Goal: Task Accomplishment & Management: Complete application form

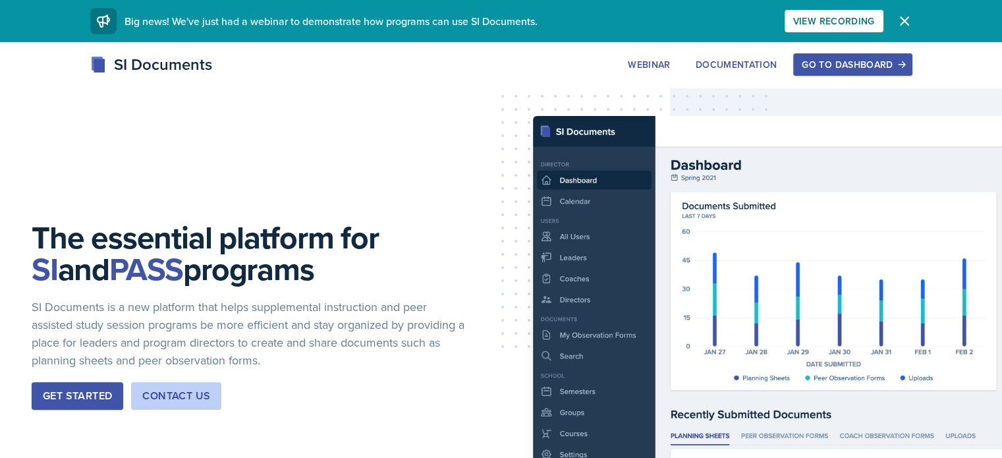
click at [903, 63] on div "Go to Dashboard" at bounding box center [852, 64] width 101 height 11
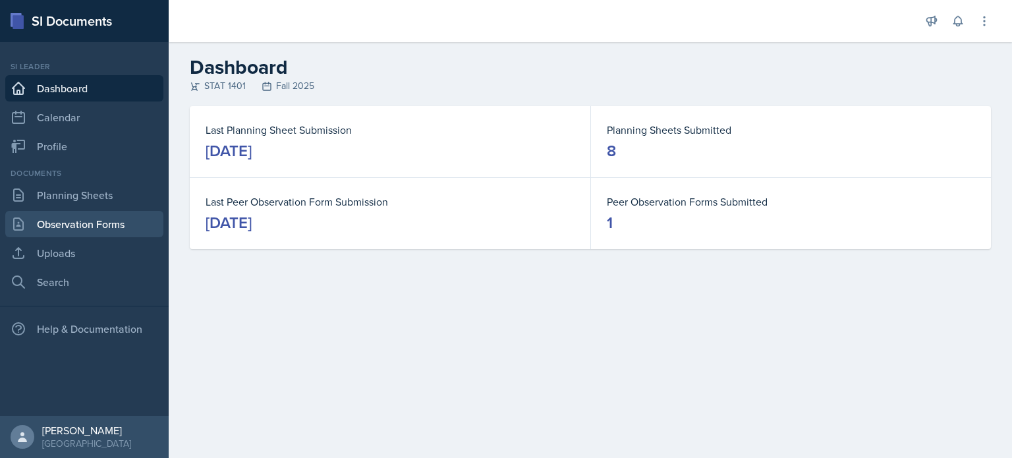
click at [120, 219] on link "Observation Forms" at bounding box center [84, 224] width 158 height 26
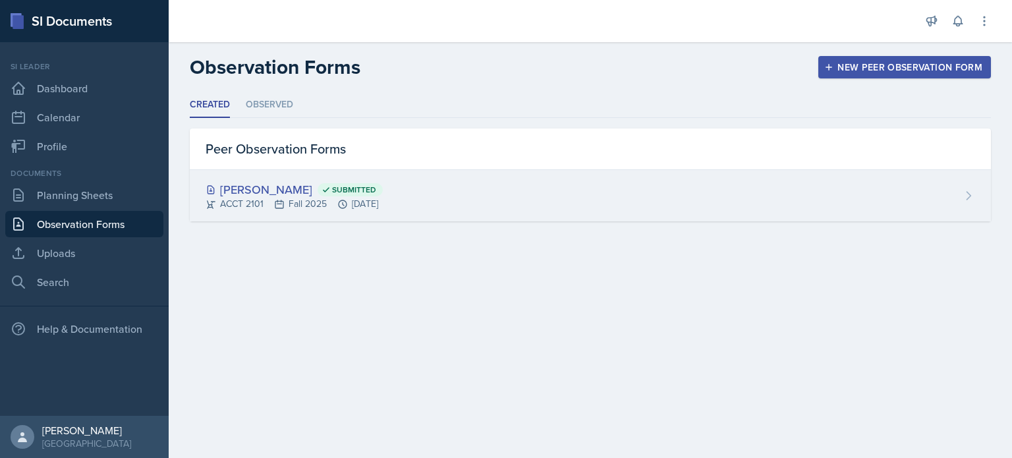
click at [352, 184] on span "Submitted" at bounding box center [354, 189] width 44 height 11
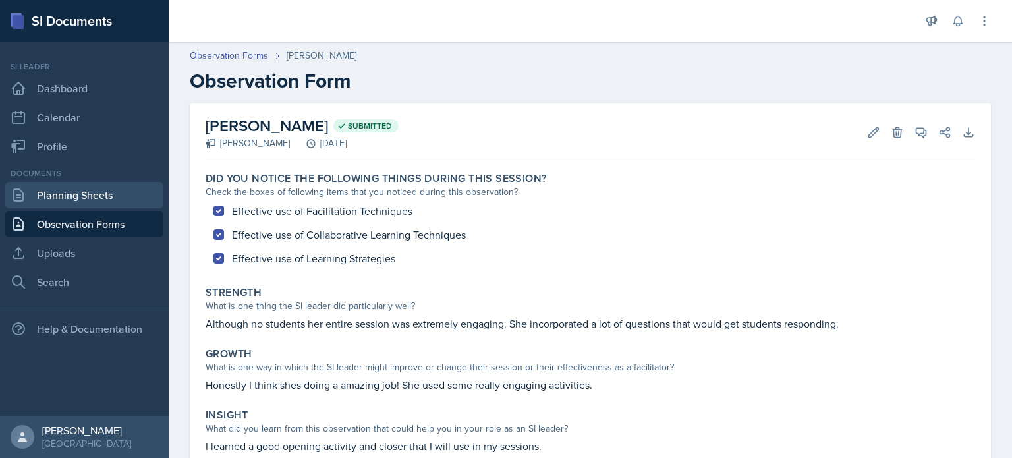
click at [54, 194] on link "Planning Sheets" at bounding box center [84, 195] width 158 height 26
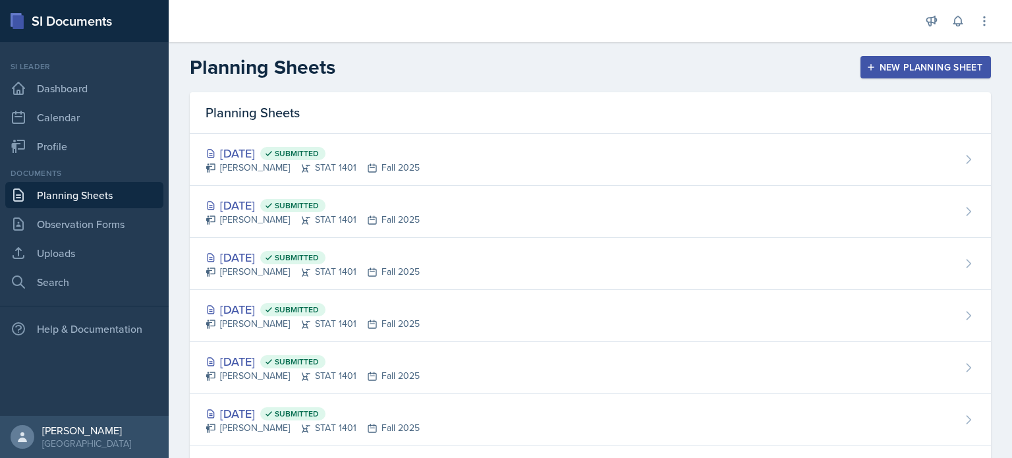
click at [888, 57] on button "New Planning Sheet" at bounding box center [925, 67] width 130 height 22
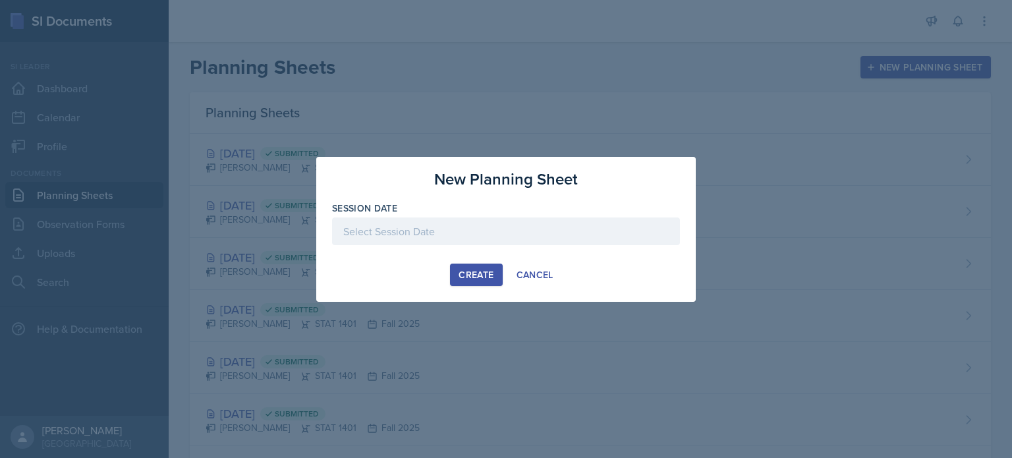
click at [471, 239] on div at bounding box center [506, 231] width 348 height 28
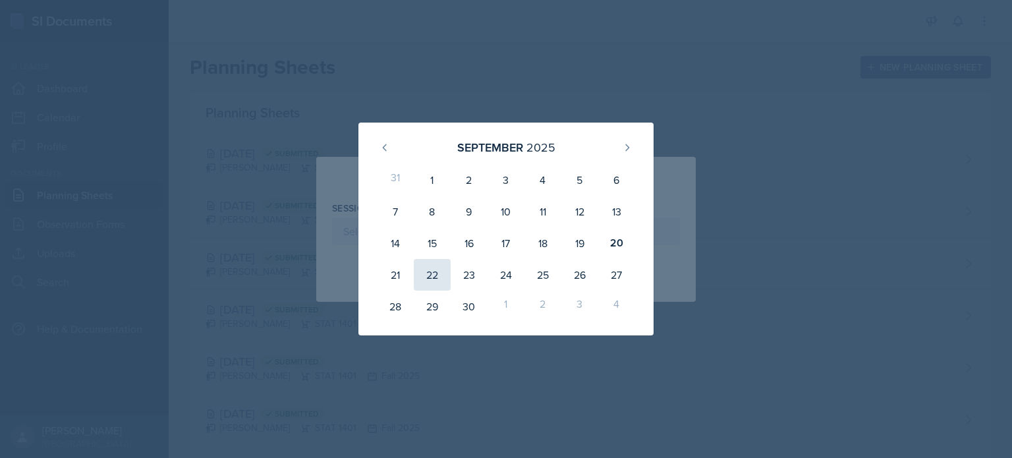
click at [430, 283] on div "22" at bounding box center [432, 275] width 37 height 32
type input "[DATE]"
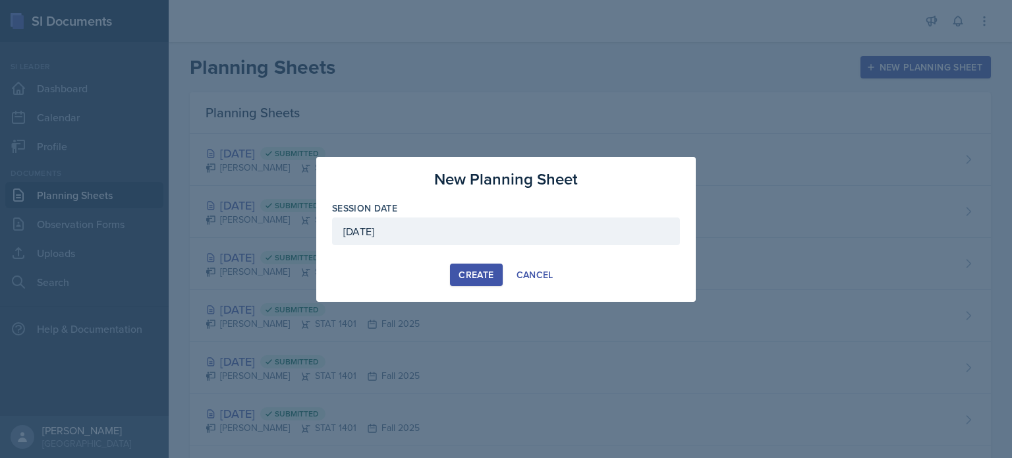
click at [498, 273] on button "Create" at bounding box center [476, 275] width 52 height 22
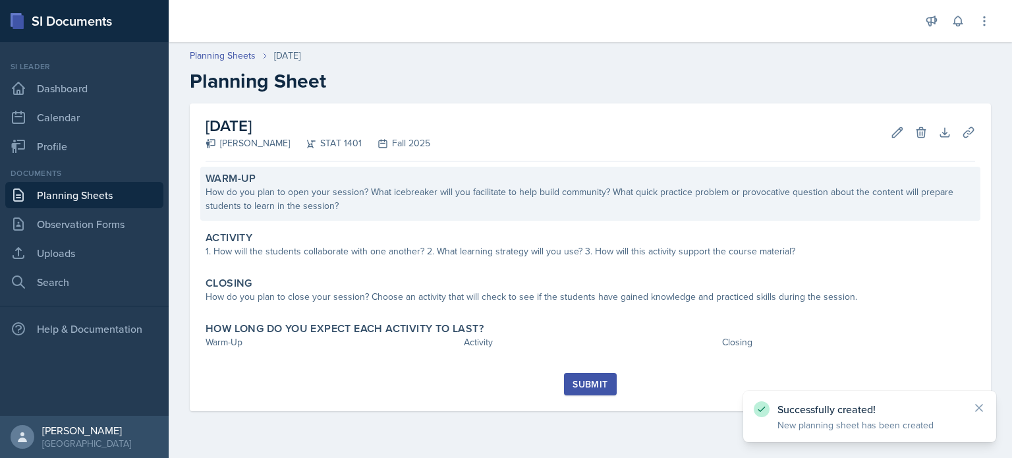
click at [343, 186] on div "How do you plan to open your session? What icebreaker will you facilitate to he…" at bounding box center [591, 199] width 770 height 28
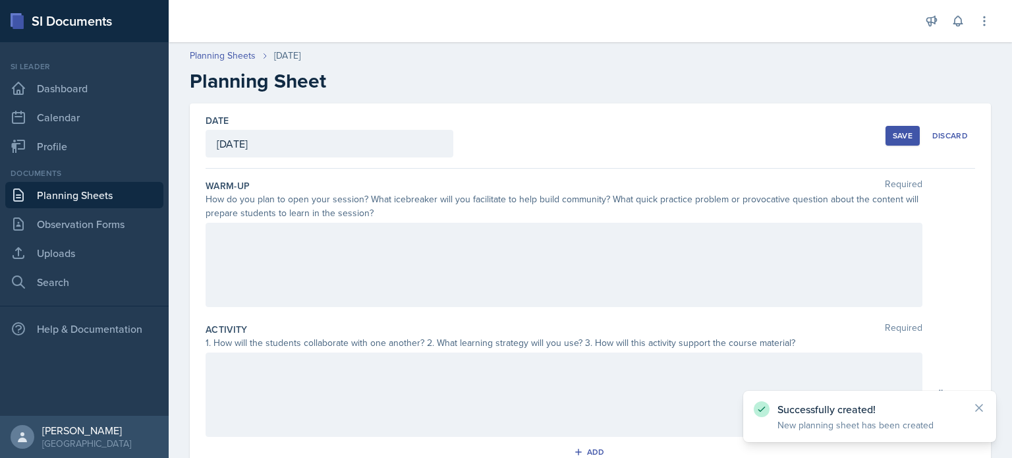
scroll to position [258, 0]
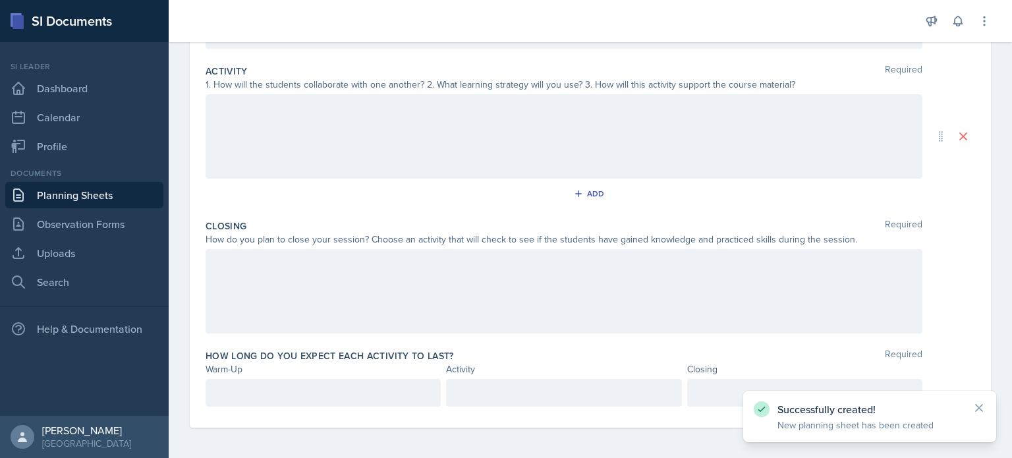
click at [351, 387] on p at bounding box center [323, 393] width 213 height 16
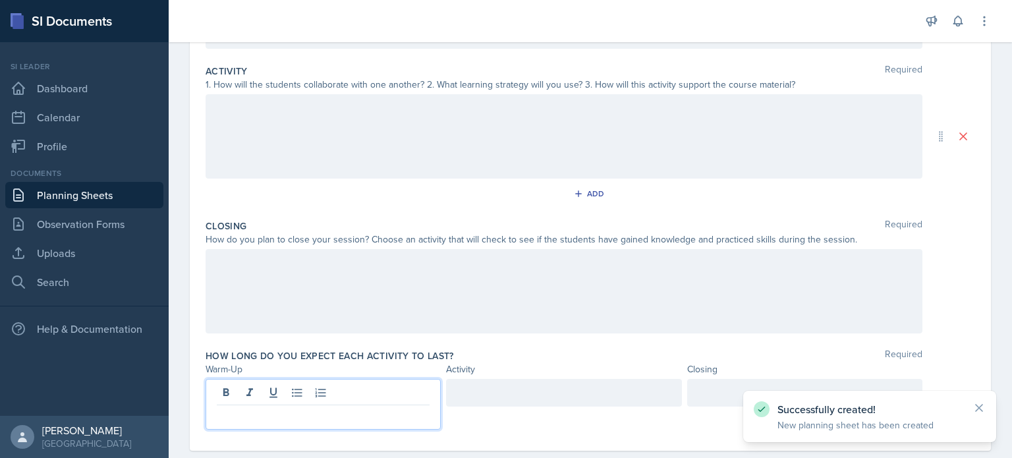
scroll to position [281, 0]
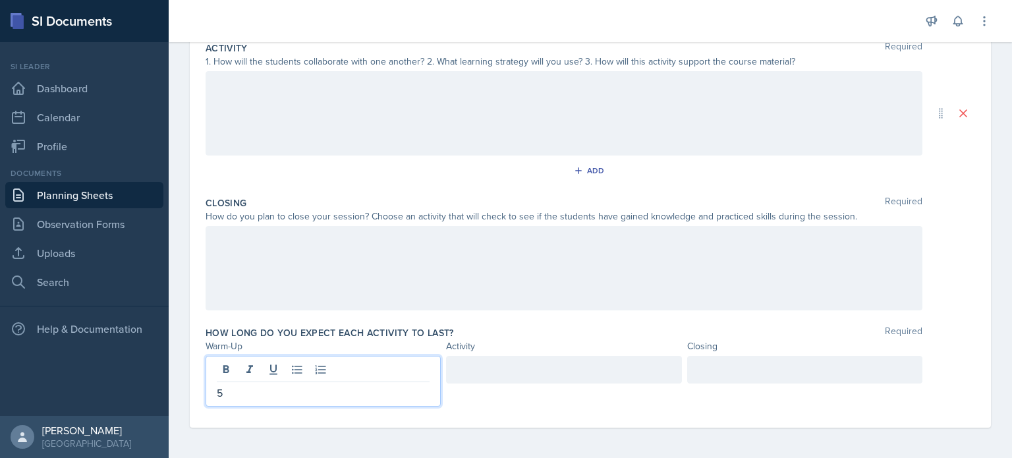
click at [491, 376] on div at bounding box center [563, 370] width 235 height 28
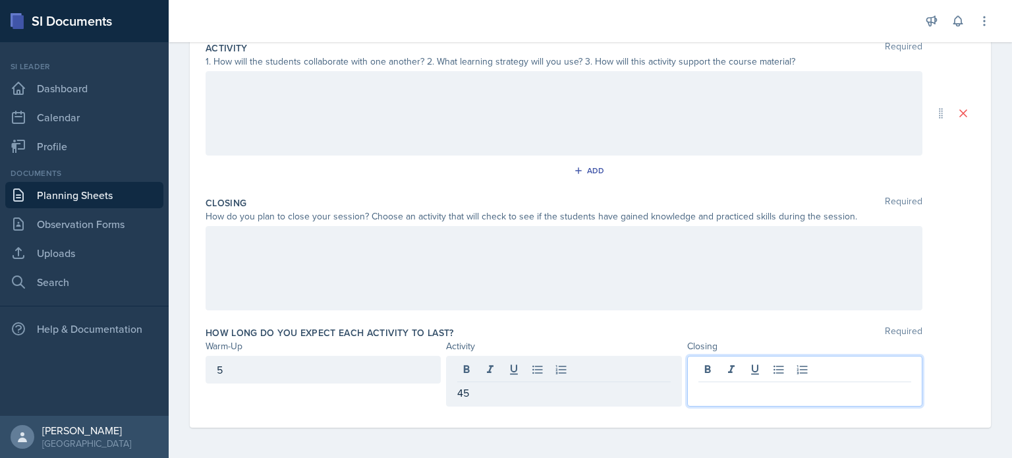
click at [737, 366] on div at bounding box center [804, 381] width 235 height 51
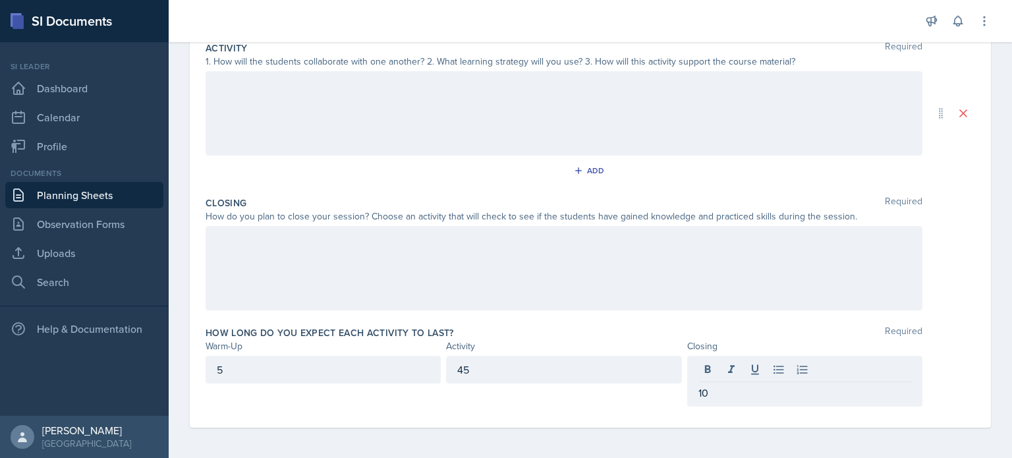
click at [586, 331] on div "How long do you expect each activity to last? Required" at bounding box center [591, 332] width 770 height 13
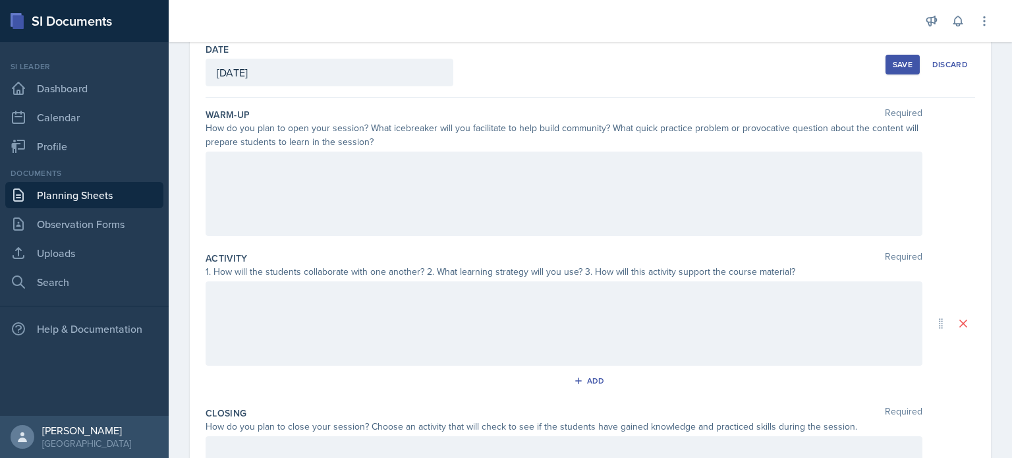
scroll to position [63, 0]
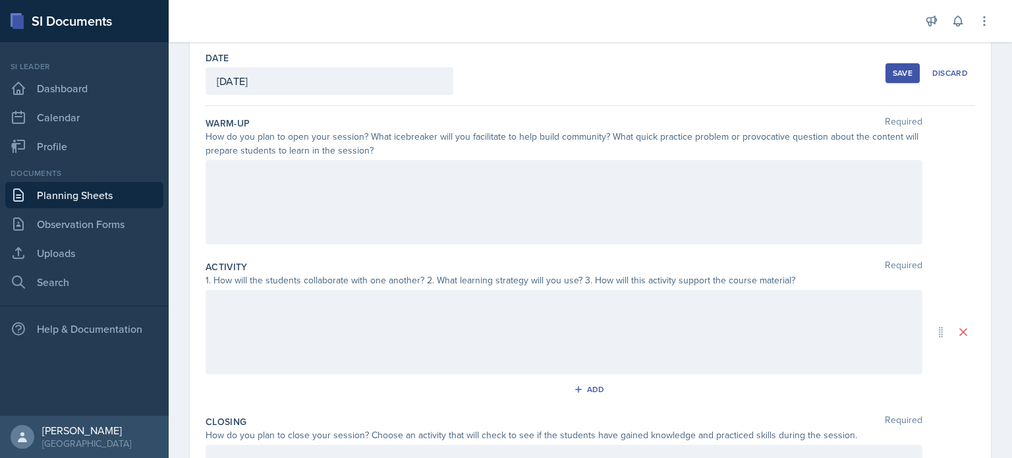
click at [377, 183] on div at bounding box center [564, 202] width 717 height 84
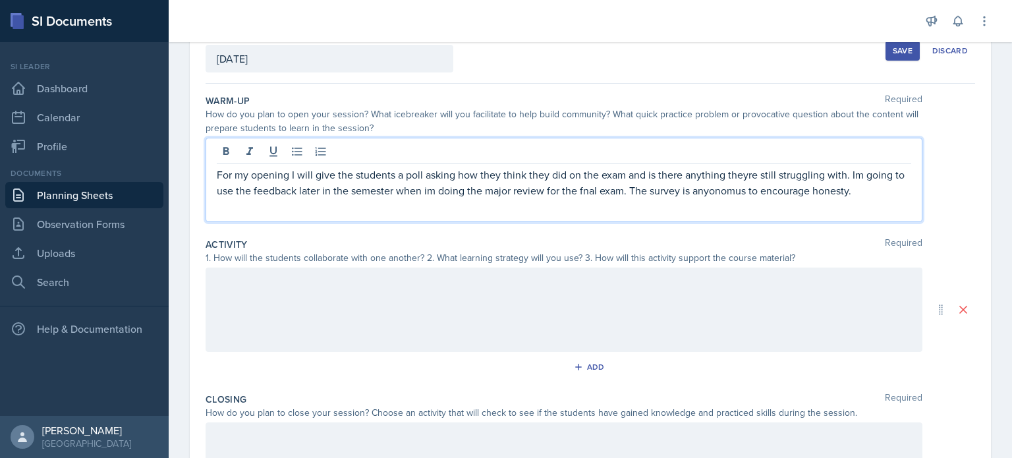
click at [687, 178] on p "For my opening I will give the students a poll asking how they think they did o…" at bounding box center [564, 183] width 694 height 32
click at [734, 196] on p "For my opening I will give the students a poll asking how they think they did o…" at bounding box center [564, 183] width 694 height 32
click at [727, 191] on p "For my opening I will give the students a poll asking how they think they did o…" at bounding box center [564, 183] width 694 height 32
click at [727, 192] on p "For my opening I will give the students a poll asking how they think they did o…" at bounding box center [564, 183] width 694 height 32
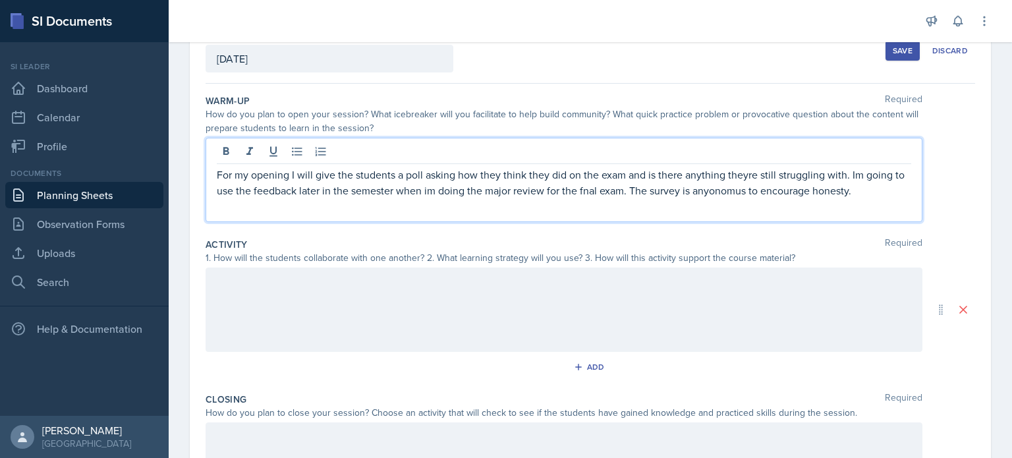
click at [366, 189] on p "For my opening I will give the students a poll asking how they think they did o…" at bounding box center [564, 183] width 694 height 32
copy p "For my opening I will give the students a poll asking how they think they did o…"
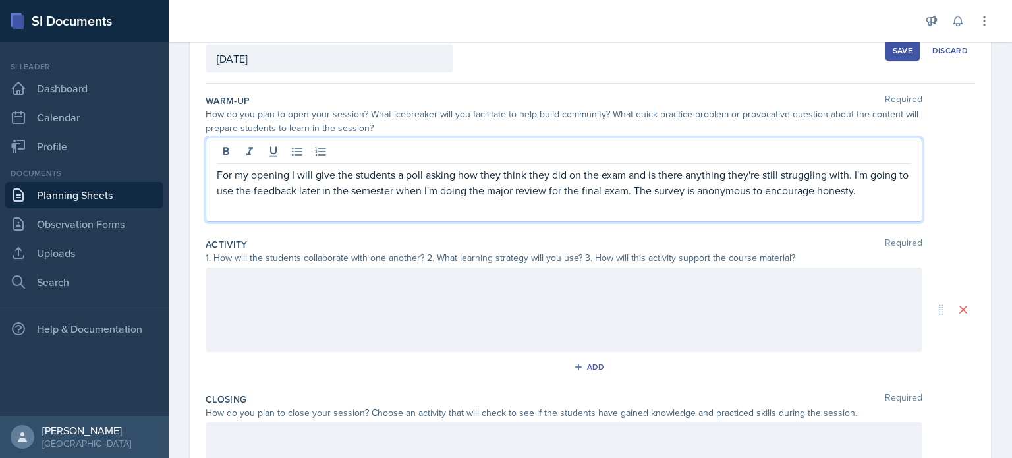
click at [351, 188] on p "For my opening I will give the students a poll asking how they think they did o…" at bounding box center [564, 183] width 694 height 32
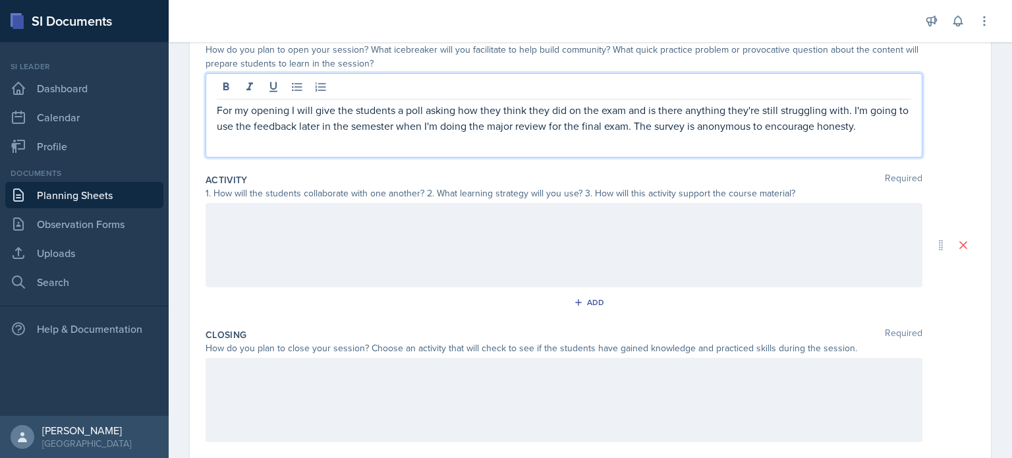
scroll to position [154, 0]
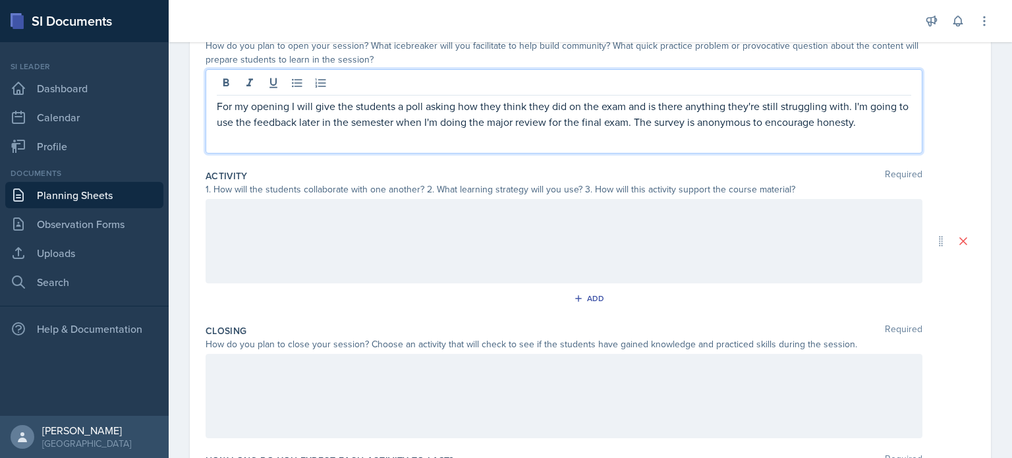
click at [412, 207] on div at bounding box center [564, 241] width 717 height 84
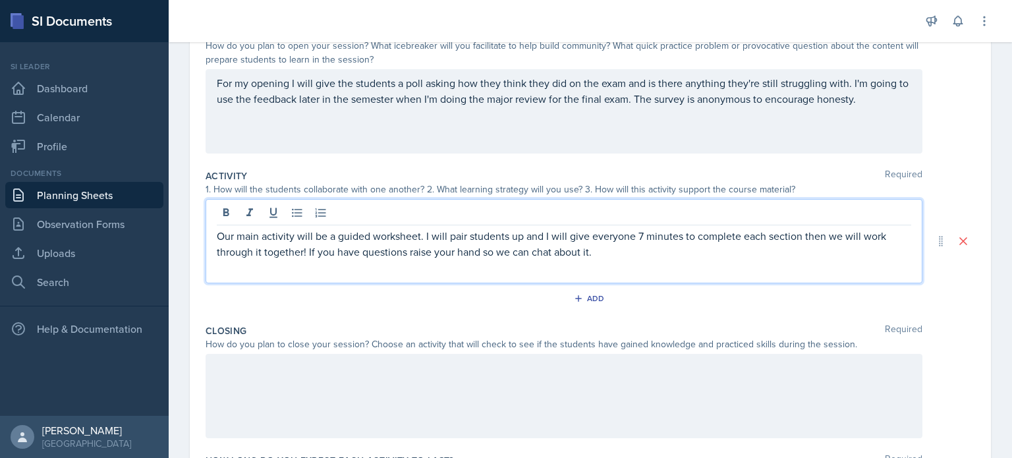
click at [309, 249] on p "Our main activity will be a guided worksheet. I will pair students up and I wil…" at bounding box center [564, 244] width 694 height 32
drag, startPoint x: 498, startPoint y: 248, endPoint x: 784, endPoint y: 244, distance: 286.0
click at [784, 244] on p "Our main activity will be a guided worksheet. I will pair students up and I wil…" at bounding box center [564, 244] width 694 height 32
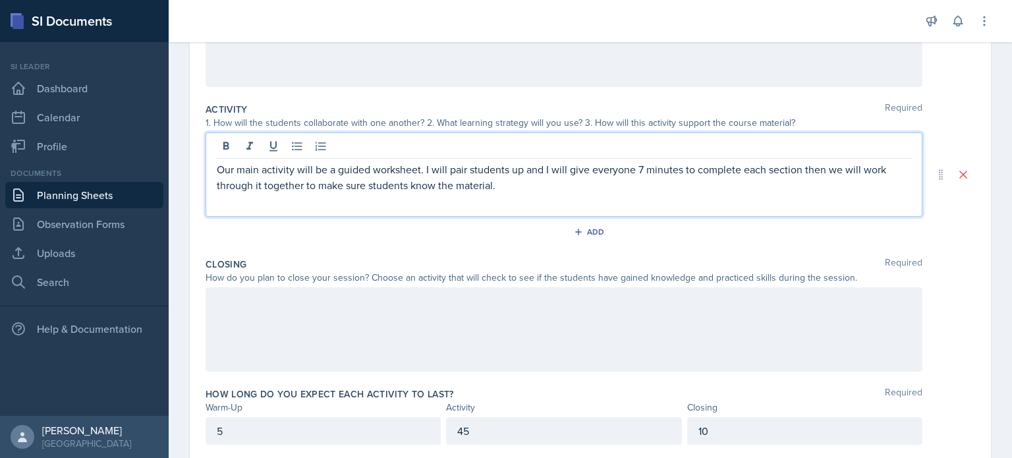
scroll to position [226, 0]
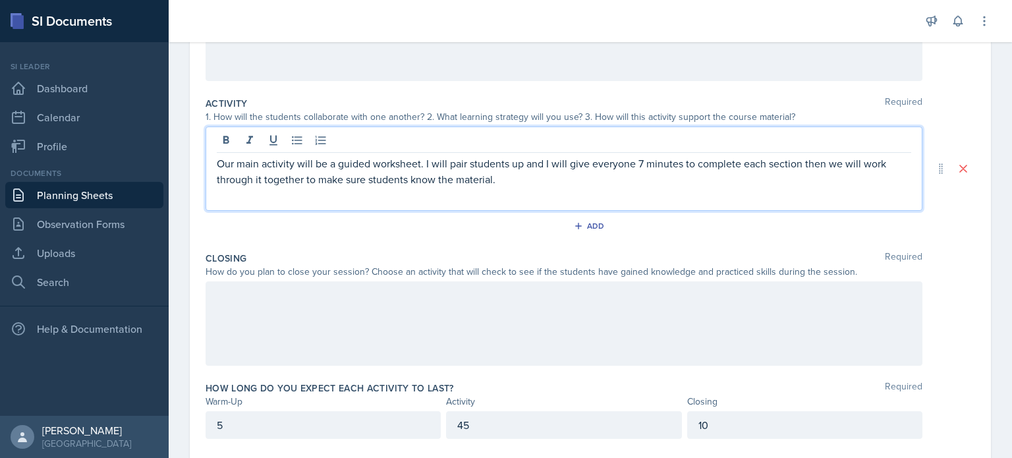
click at [577, 304] on div at bounding box center [564, 323] width 717 height 84
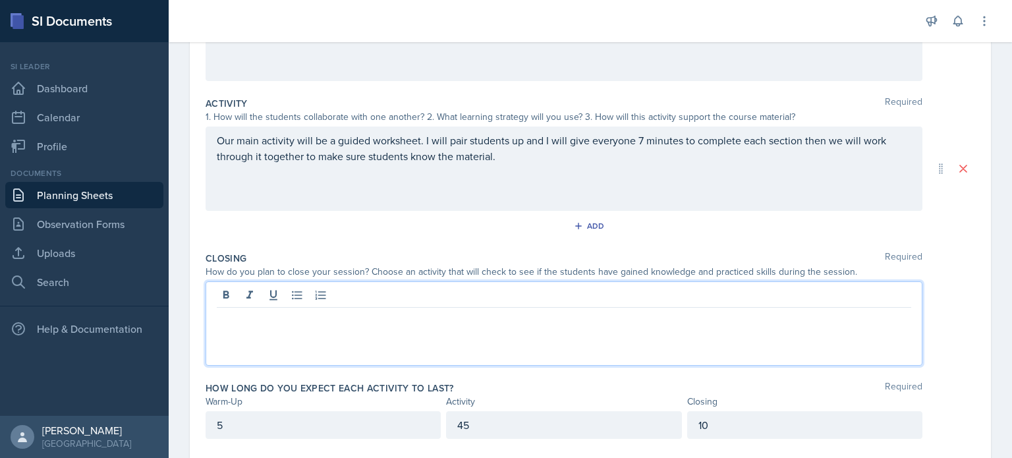
scroll to position [249, 0]
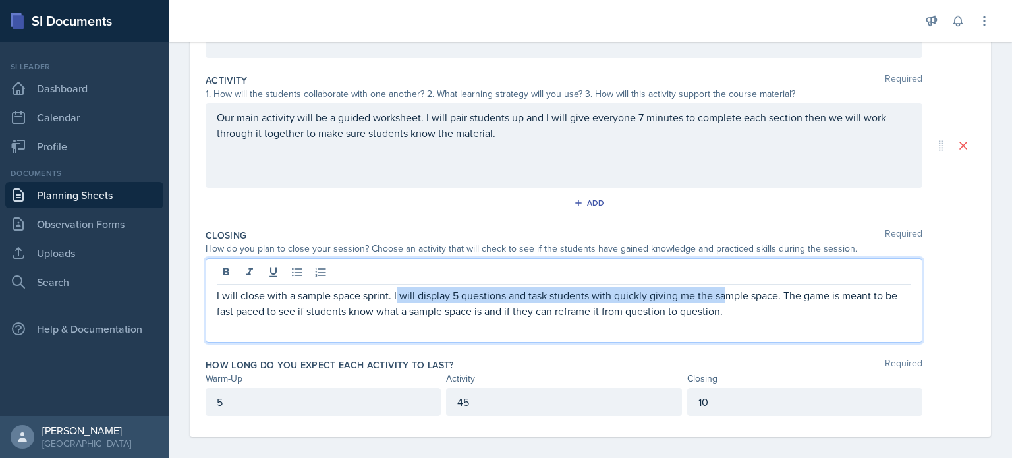
drag, startPoint x: 397, startPoint y: 296, endPoint x: 729, endPoint y: 293, distance: 331.4
click at [729, 293] on p "I will close with a sample space sprint. I will display 5 questions and task st…" at bounding box center [564, 303] width 694 height 32
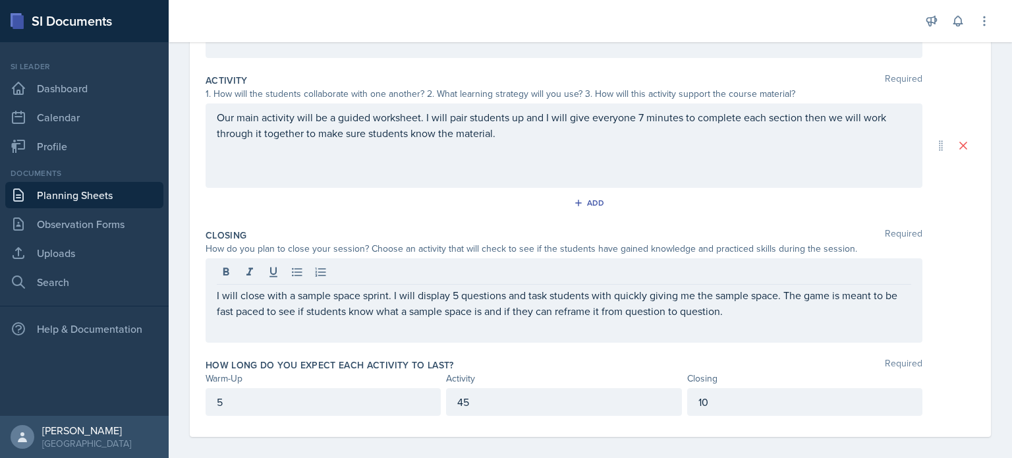
click at [306, 327] on div "I will close with a sample space sprint. I will display 5 questions and task st…" at bounding box center [564, 300] width 717 height 84
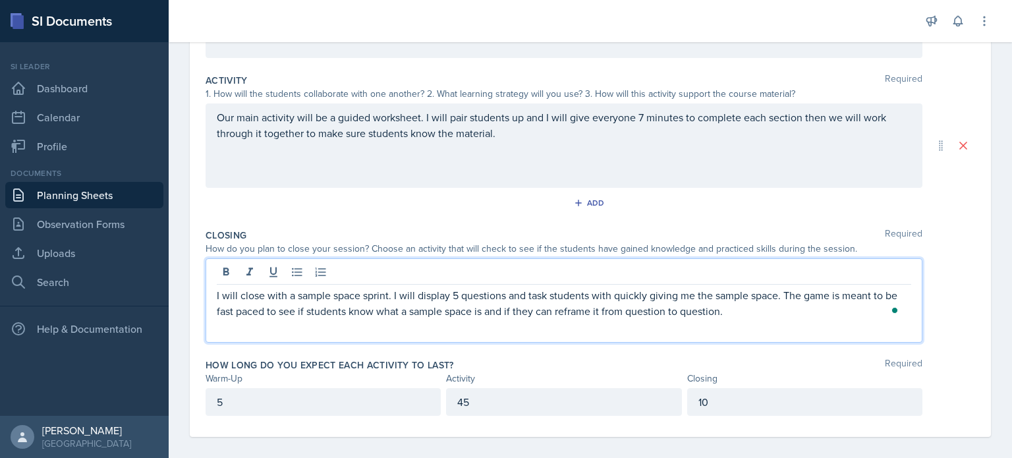
click at [299, 304] on p "I will close with a sample space sprint. I will display 5 questions and task st…" at bounding box center [564, 303] width 694 height 32
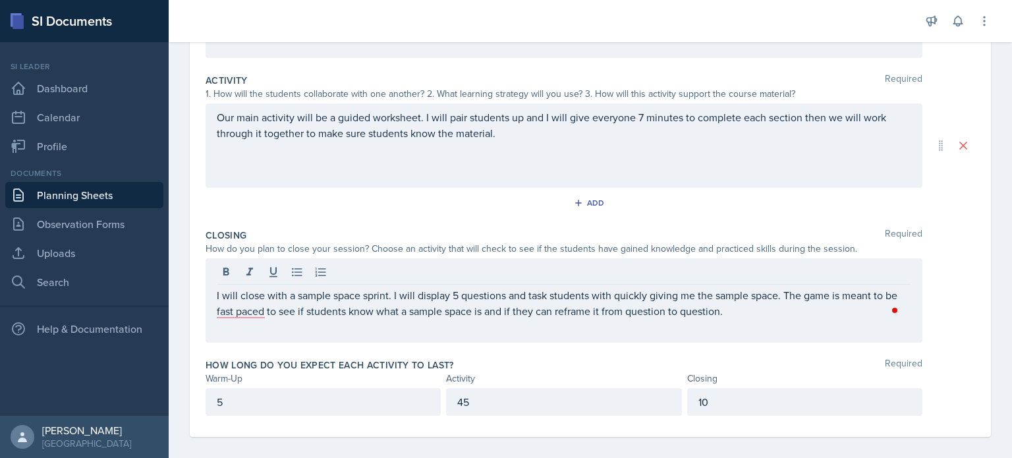
click at [391, 322] on div "I will close with a sample space sprint. I will display 5 questions and task st…" at bounding box center [564, 300] width 717 height 84
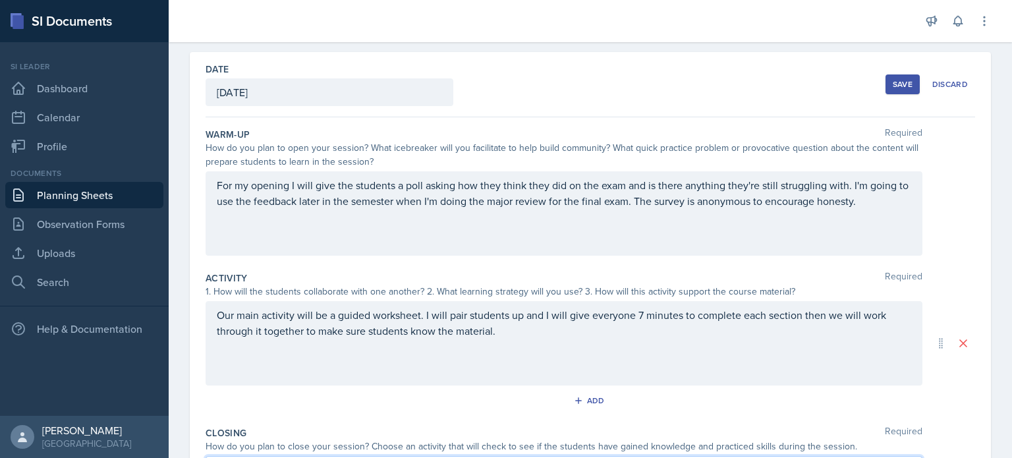
scroll to position [50, 0]
click at [893, 88] on div "Save" at bounding box center [903, 85] width 20 height 11
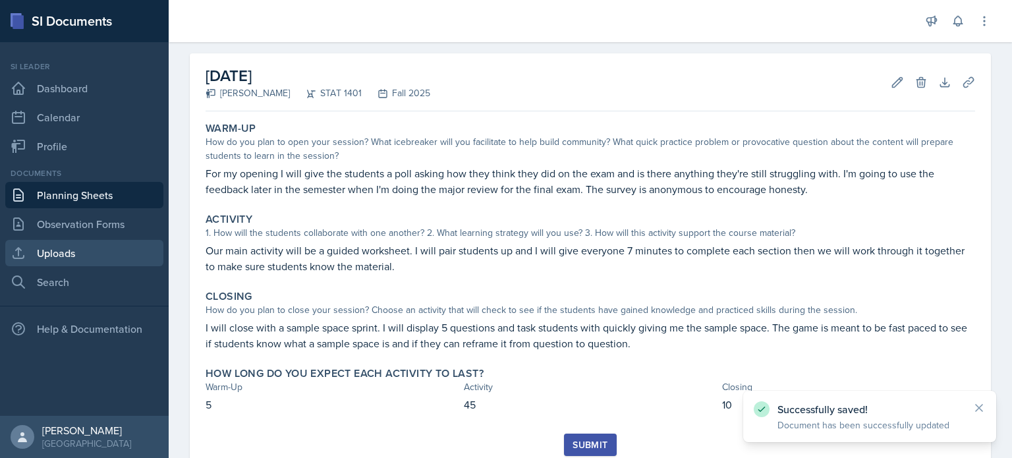
click at [62, 244] on link "Uploads" at bounding box center [84, 253] width 158 height 26
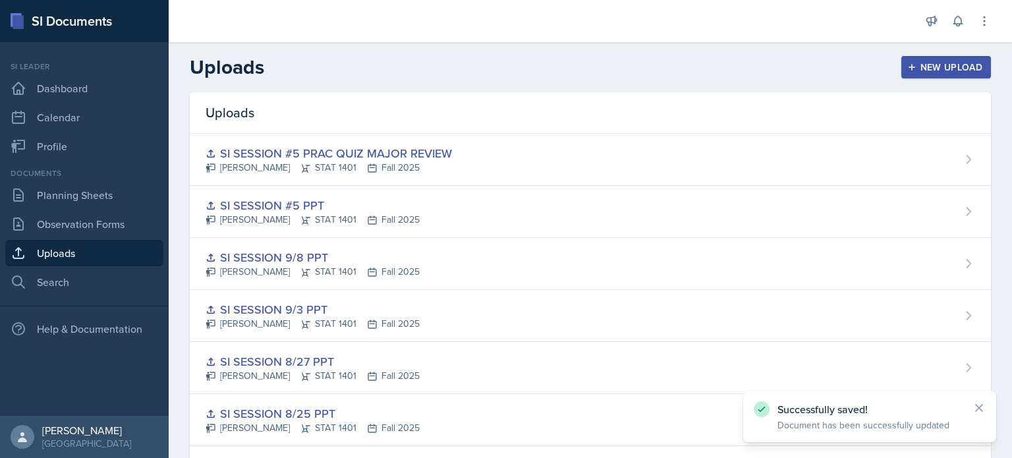
click at [920, 70] on div "New Upload" at bounding box center [946, 67] width 73 height 11
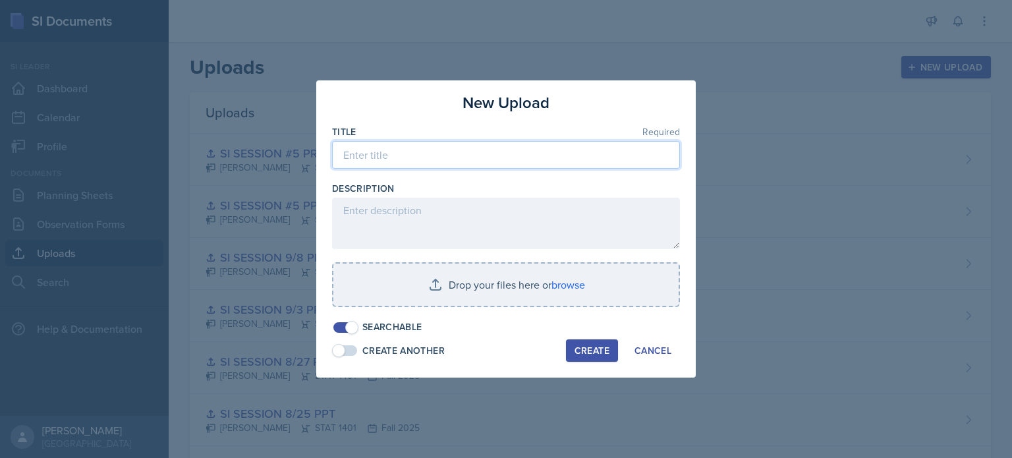
click at [407, 155] on input at bounding box center [506, 155] width 348 height 28
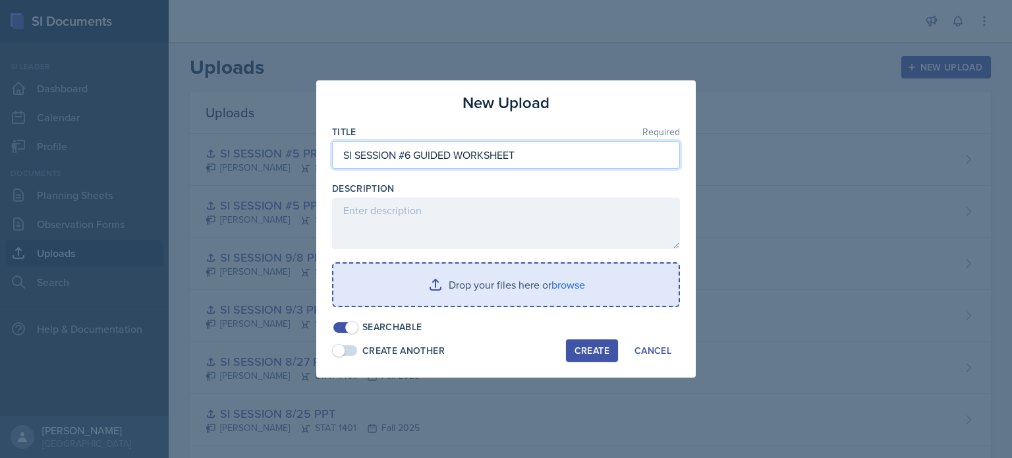
type input "SI SESSION #6 GUIDED WORKSHEET"
click at [428, 281] on input "file" at bounding box center [505, 285] width 345 height 42
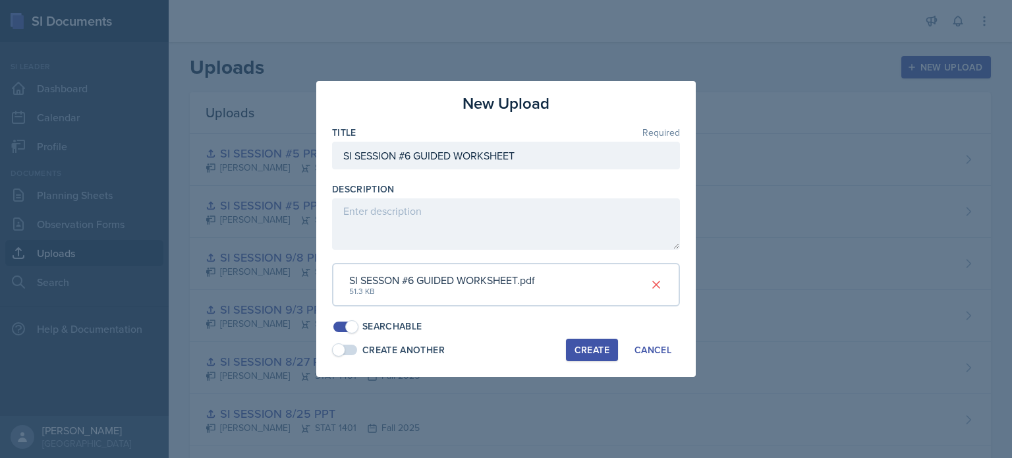
click at [602, 351] on div "Create" at bounding box center [592, 350] width 35 height 11
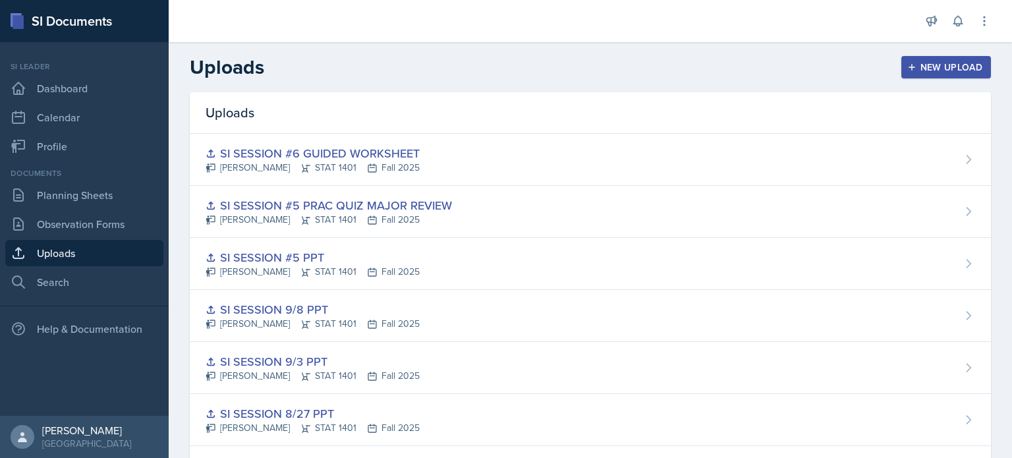
click at [706, 61] on div "Uploads New Upload" at bounding box center [590, 67] width 843 height 24
click at [907, 71] on icon "button" at bounding box center [911, 67] width 9 height 9
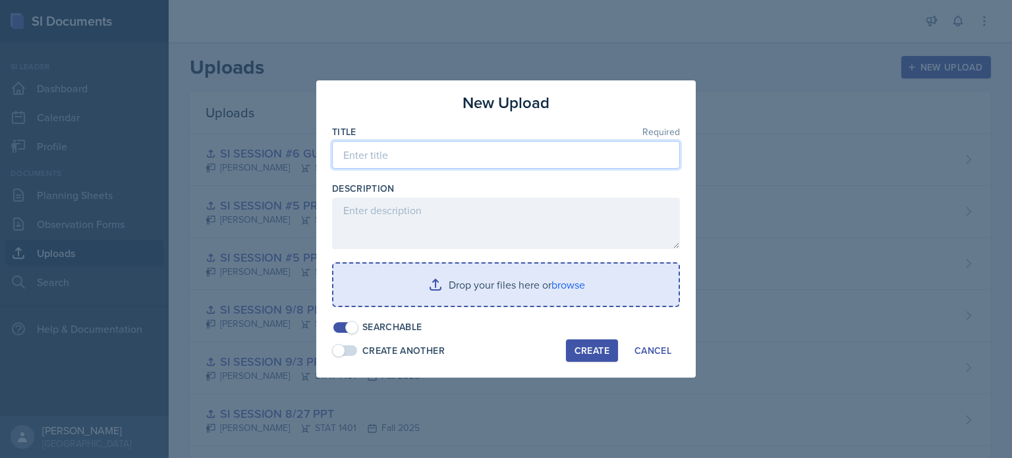
click at [577, 142] on input at bounding box center [506, 155] width 348 height 28
type input "SI SESSON #6 PPT"
click at [532, 280] on input "file" at bounding box center [505, 285] width 345 height 42
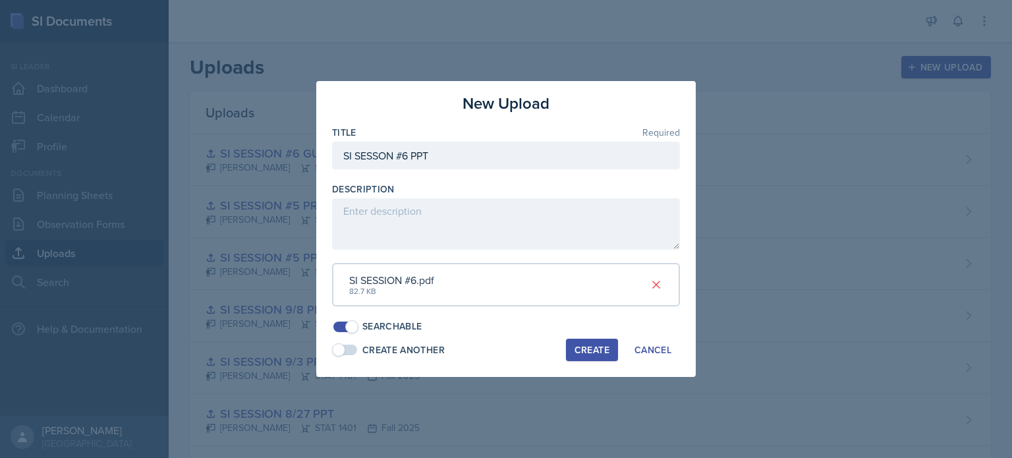
click at [599, 345] on div "Create" at bounding box center [592, 350] width 35 height 11
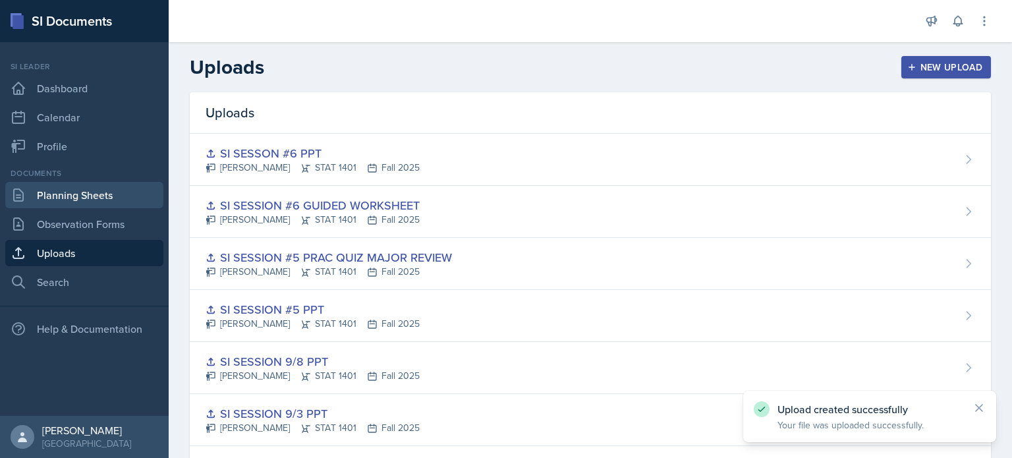
click at [70, 189] on link "Planning Sheets" at bounding box center [84, 195] width 158 height 26
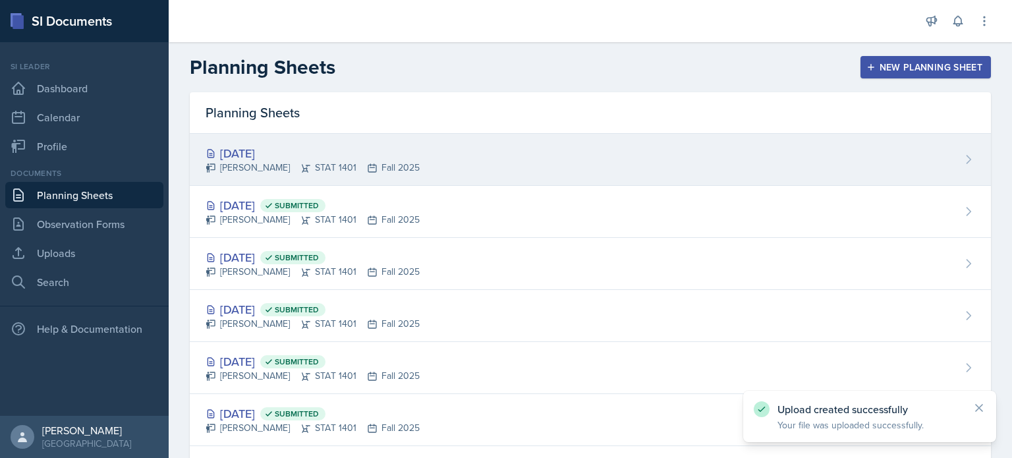
click at [346, 152] on div "[DATE]" at bounding box center [313, 153] width 214 height 18
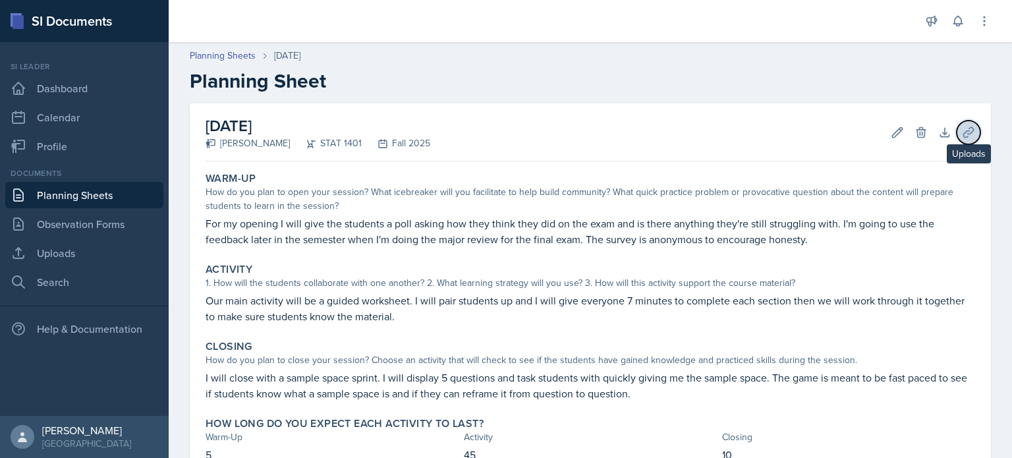
click at [963, 130] on icon at bounding box center [968, 132] width 10 height 10
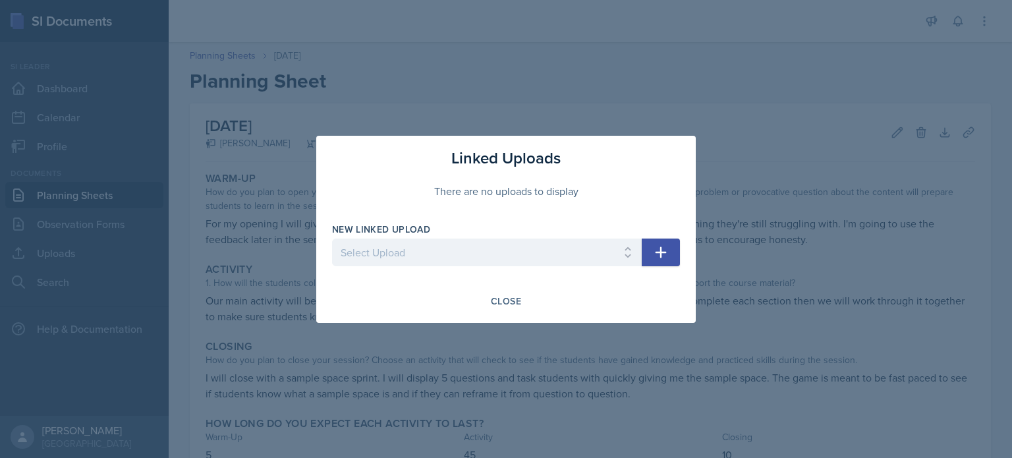
click at [673, 247] on button "button" at bounding box center [661, 253] width 38 height 28
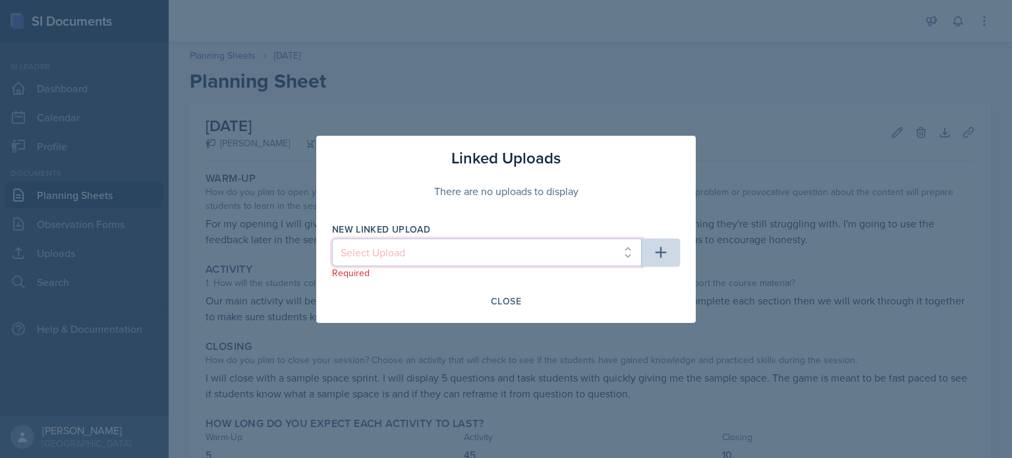
click at [506, 254] on select "Select Upload SI mock session planning ppt SI SESSION 8/25 PPT SI SESSION 8/27 …" at bounding box center [487, 253] width 310 height 28
select select "8fb9dac6-d23e-47a8-8b33-ec5316d609f0"
click at [332, 239] on select "Select Upload SI mock session planning ppt SI SESSION 8/25 PPT SI SESSION 8/27 …" at bounding box center [487, 253] width 310 height 28
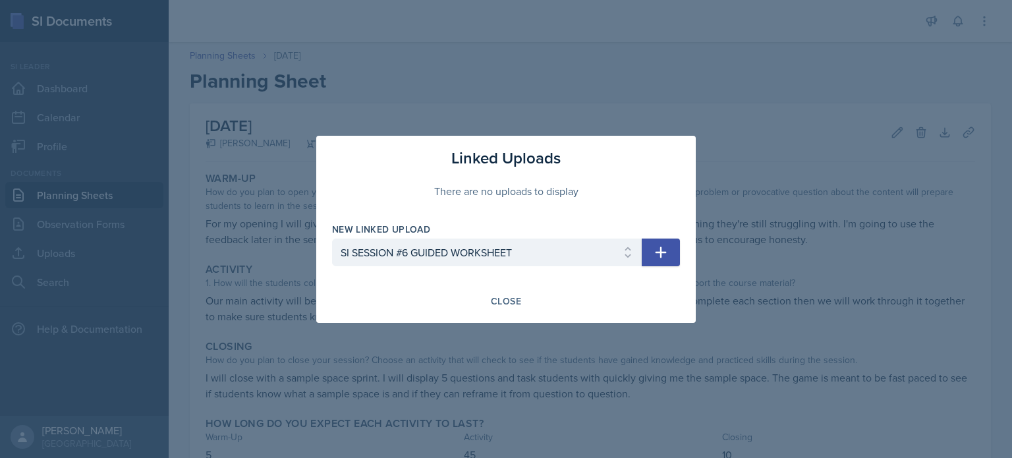
click at [661, 255] on icon "button" at bounding box center [661, 252] width 16 height 16
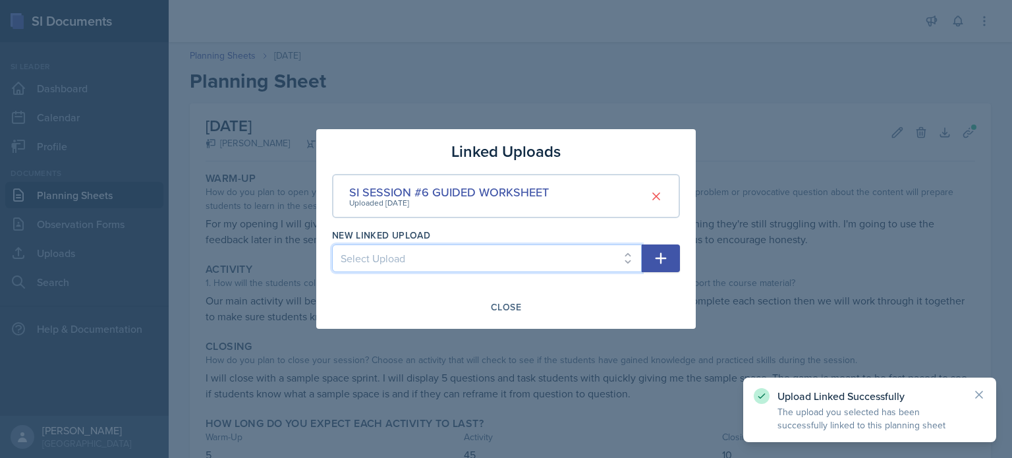
click at [540, 256] on select "Select Upload SI mock session planning ppt SI SESSION 8/25 PPT SI SESSION 8/27 …" at bounding box center [487, 258] width 310 height 28
select select "05afebe6-afc8-46b3-9b07-a2a8118b8fb8"
click at [332, 244] on select "Select Upload SI mock session planning ppt SI SESSION 8/25 PPT SI SESSION 8/27 …" at bounding box center [487, 258] width 310 height 28
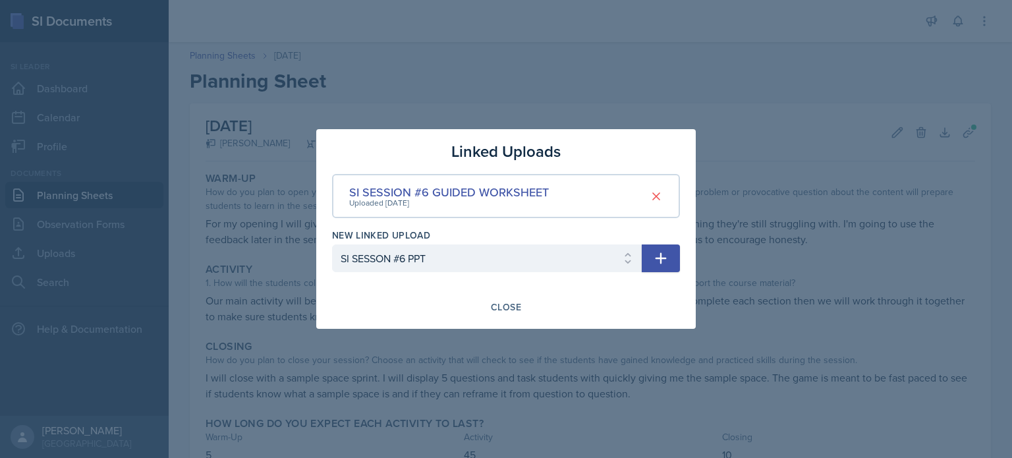
click at [667, 255] on icon "button" at bounding box center [661, 258] width 16 height 16
select select
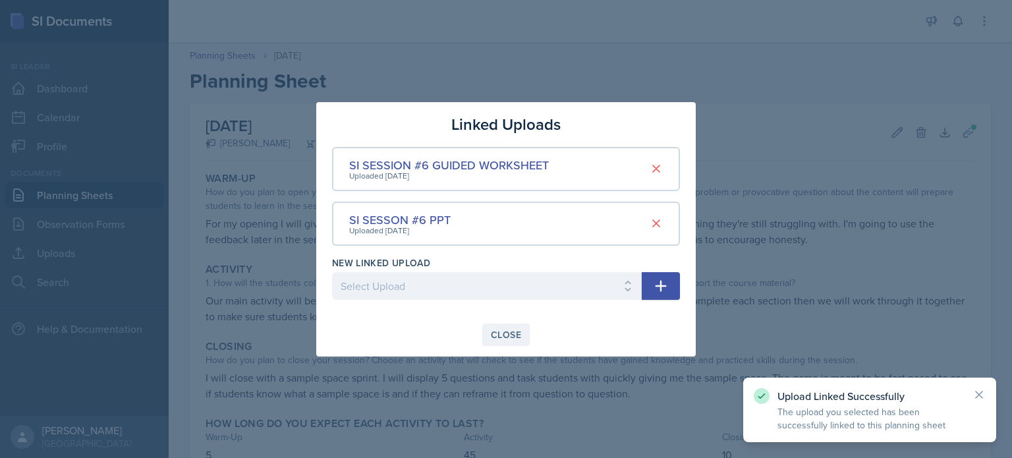
click at [517, 336] on div "Close" at bounding box center [506, 334] width 30 height 11
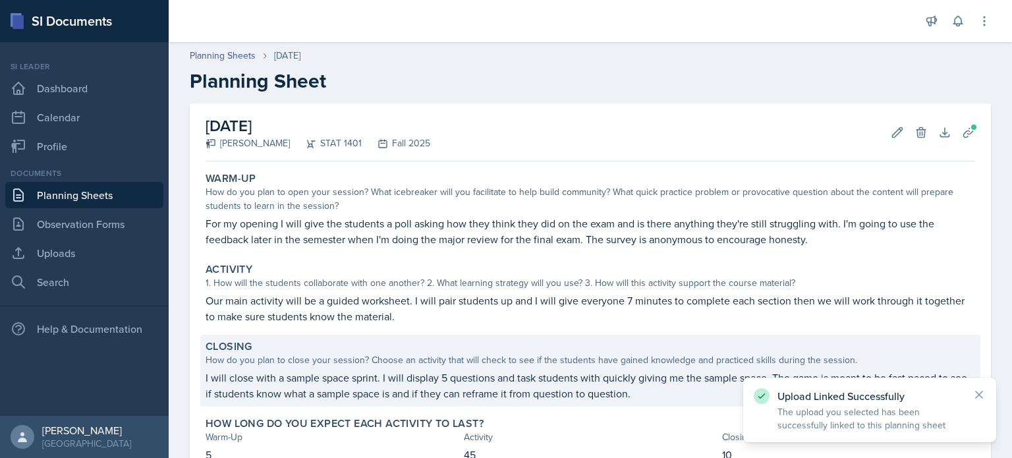
scroll to position [95, 0]
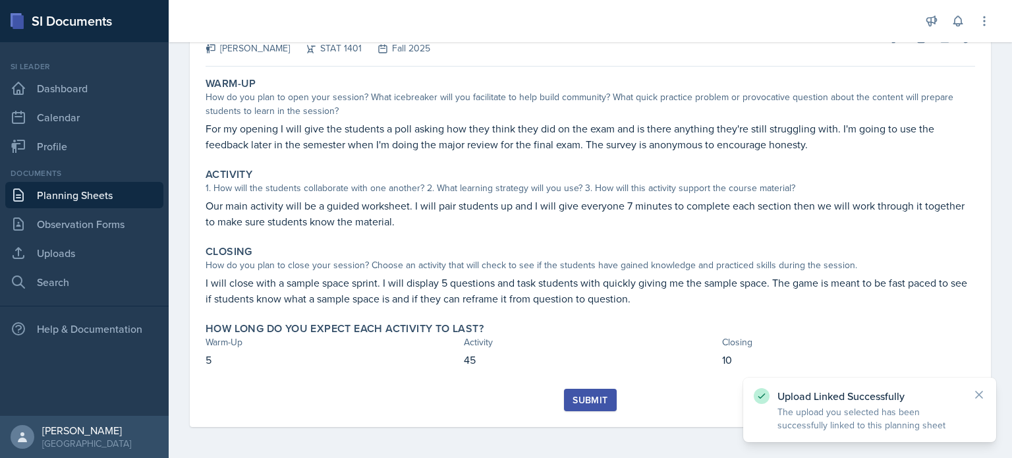
click at [615, 410] on div "Submit" at bounding box center [591, 408] width 770 height 38
click at [589, 401] on div "Submit" at bounding box center [590, 400] width 35 height 11
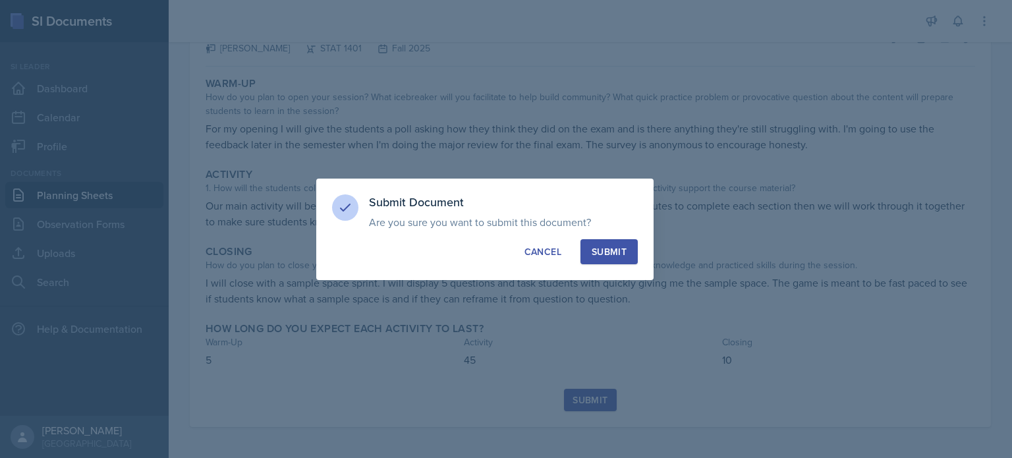
click at [620, 252] on div "Submit" at bounding box center [609, 251] width 35 height 13
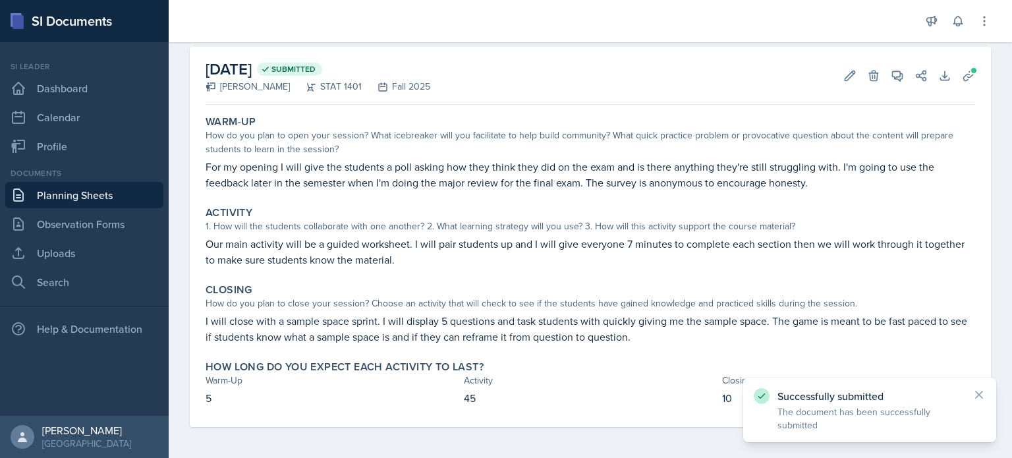
scroll to position [0, 0]
